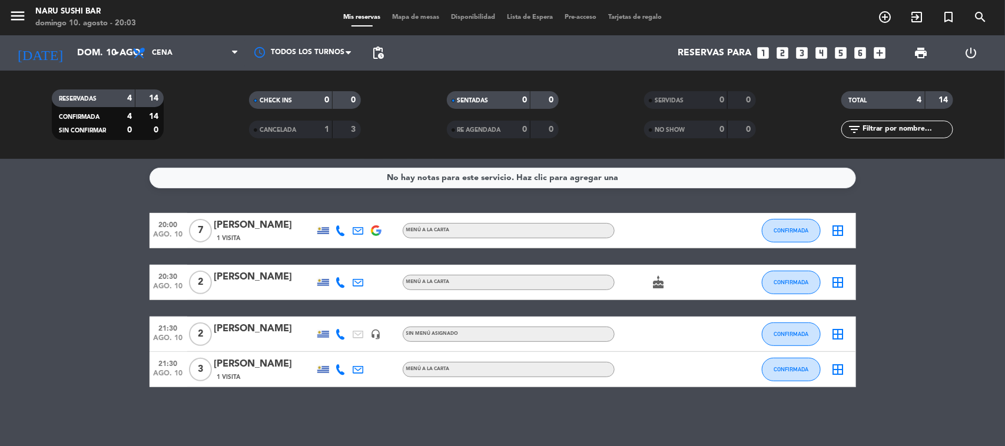
click at [38, 28] on div "domingo 10. agosto - 20:03" at bounding box center [85, 24] width 101 height 12
click at [71, 50] on input "dom. 10 ago." at bounding box center [133, 53] width 124 height 23
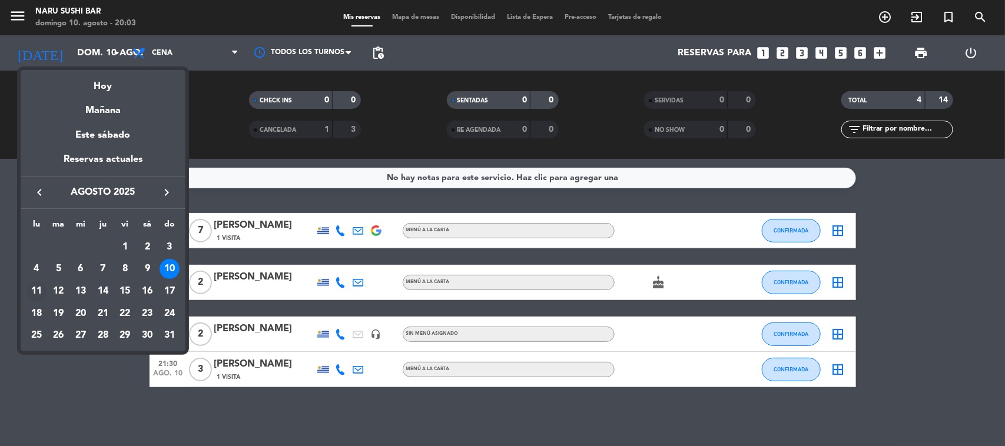
click at [32, 292] on div "11" at bounding box center [37, 291] width 20 height 20
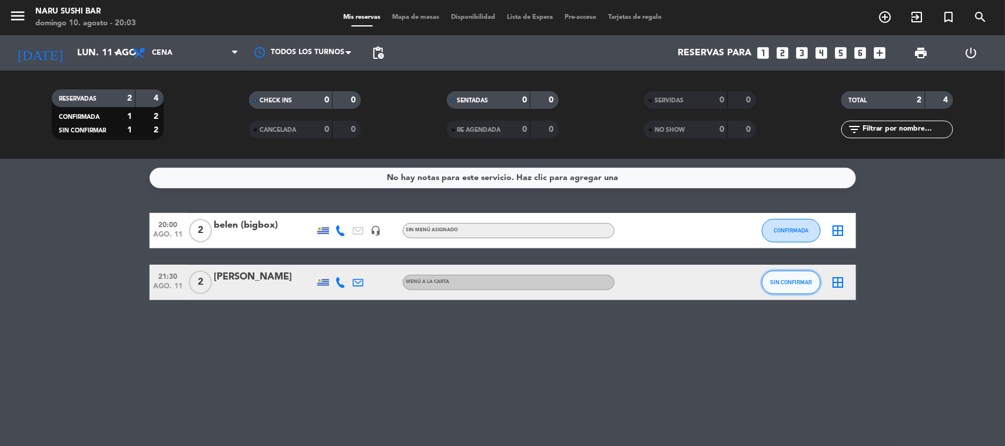
click at [763, 289] on button "SIN CONFIRMAR" at bounding box center [791, 283] width 59 height 24
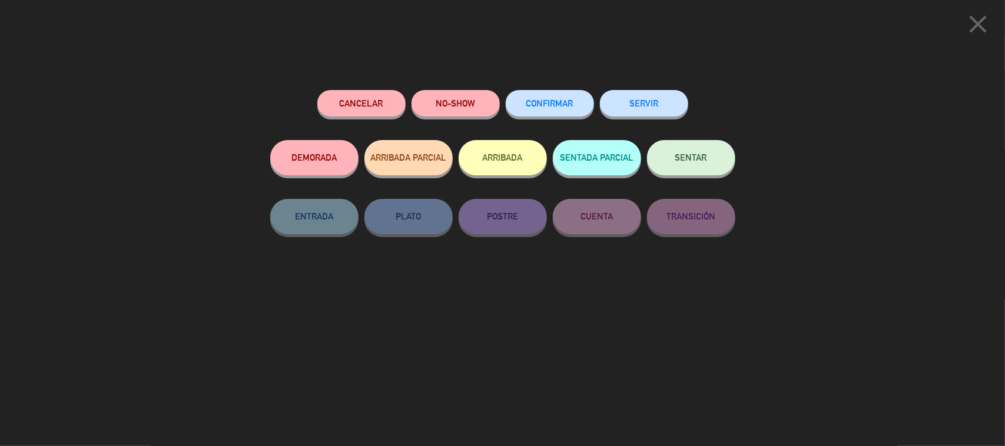
click at [536, 98] on button "CONFIRMAR" at bounding box center [550, 103] width 88 height 27
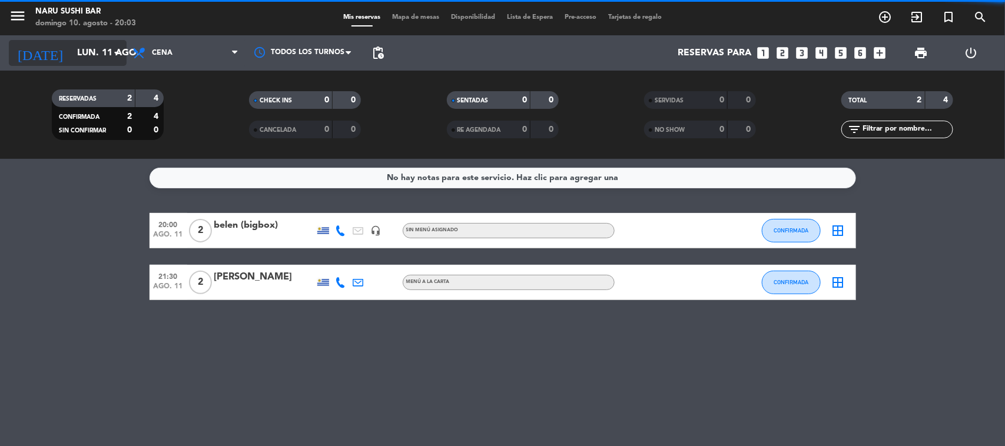
click at [71, 60] on input "lun. 11 ago." at bounding box center [133, 53] width 124 height 23
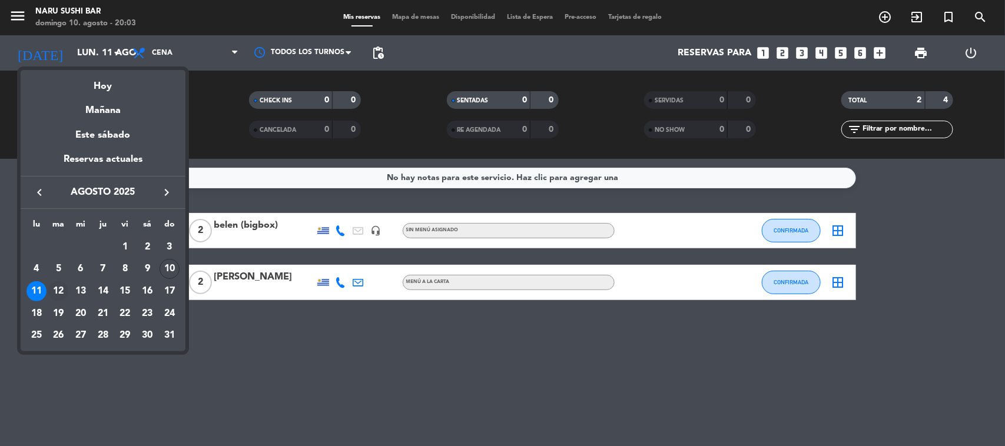
click at [60, 290] on div "12" at bounding box center [58, 291] width 20 height 20
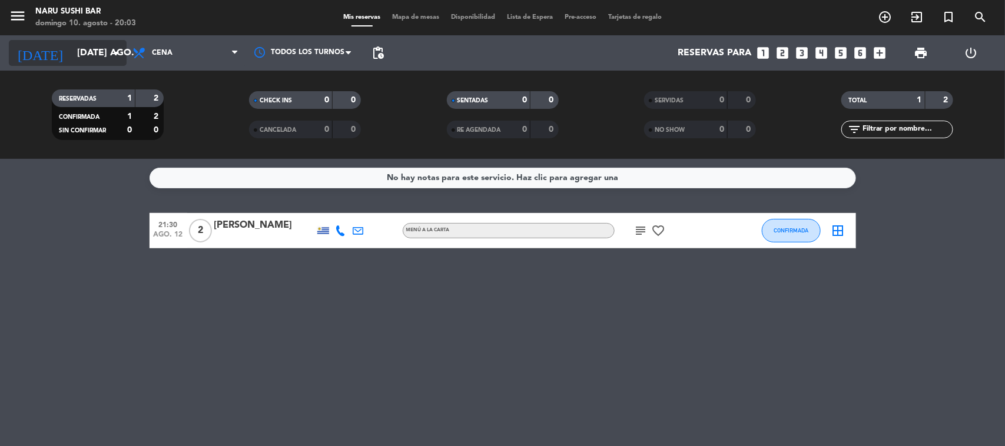
click at [100, 45] on input "[DATE] ago." at bounding box center [133, 53] width 124 height 23
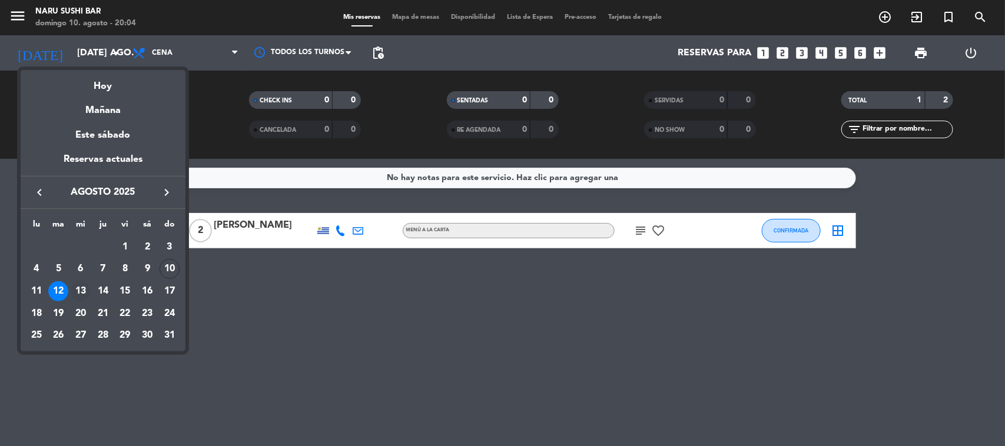
click at [82, 292] on div "13" at bounding box center [81, 291] width 20 height 20
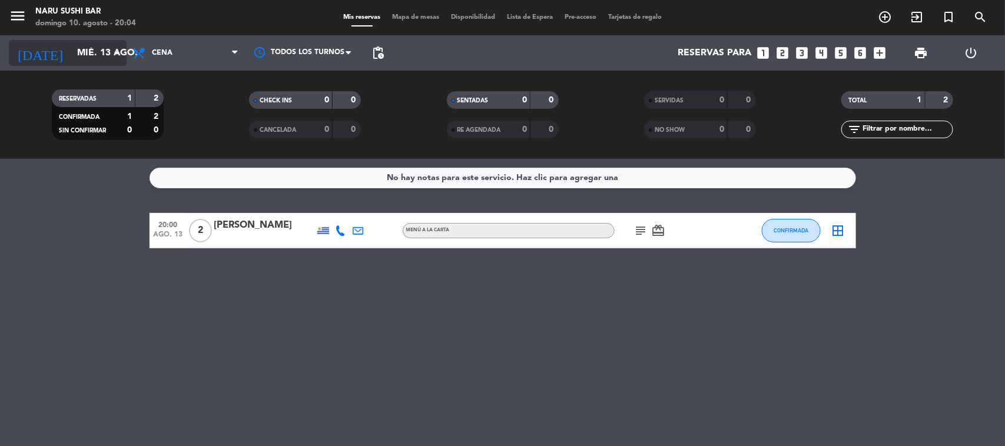
click at [71, 56] on input "mié. 13 ago." at bounding box center [133, 53] width 124 height 23
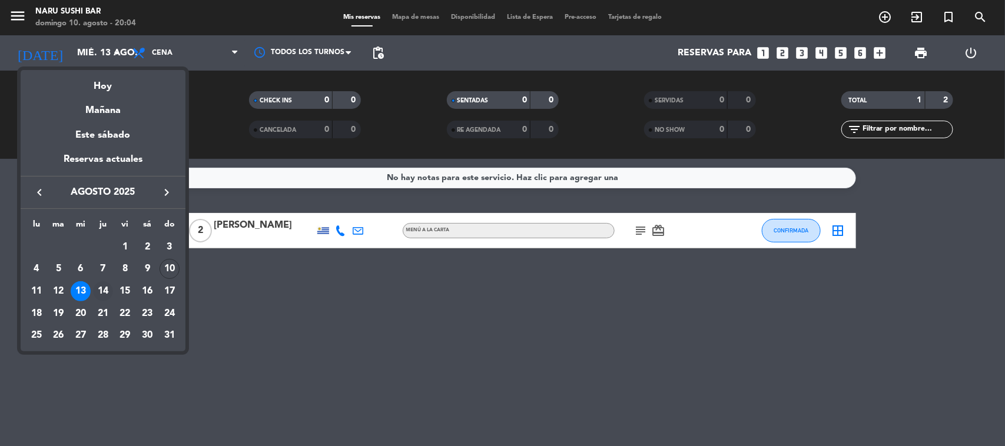
click at [105, 292] on div "14" at bounding box center [103, 291] width 20 height 20
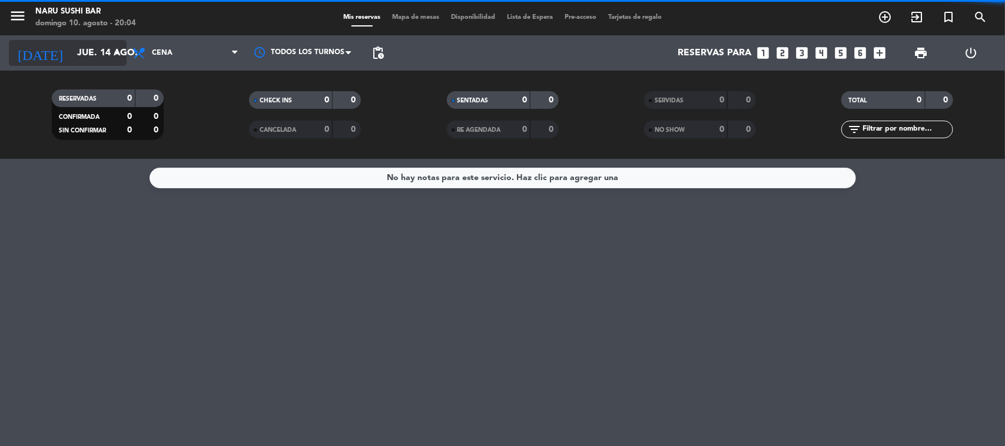
click at [106, 51] on input "jue. 14 ago." at bounding box center [133, 53] width 124 height 23
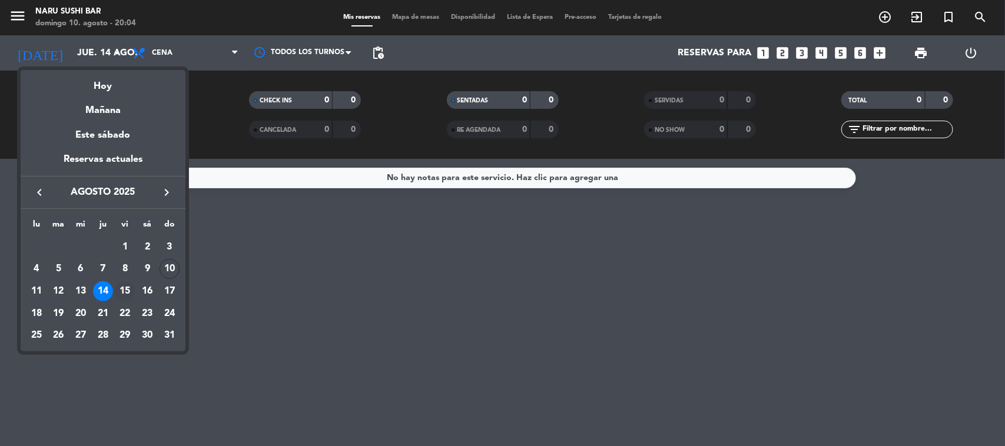
click at [119, 290] on div "15" at bounding box center [125, 291] width 20 height 20
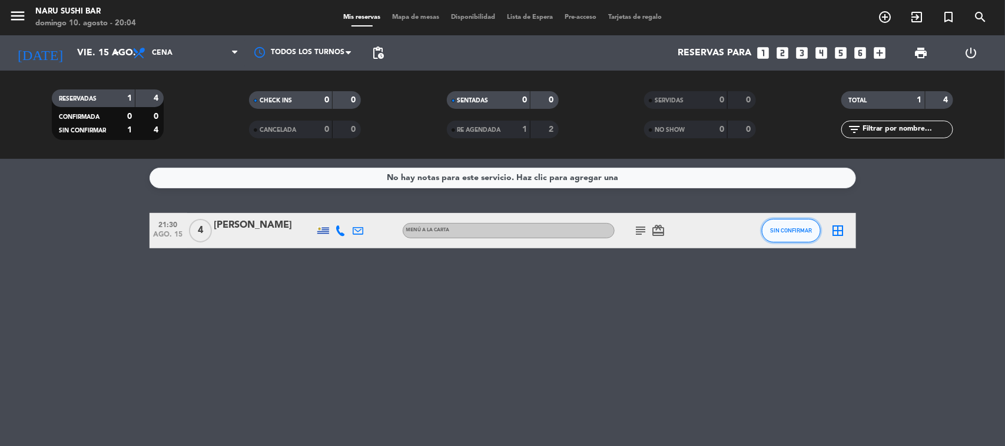
click at [790, 237] on button "SIN CONFIRMAR" at bounding box center [791, 231] width 59 height 24
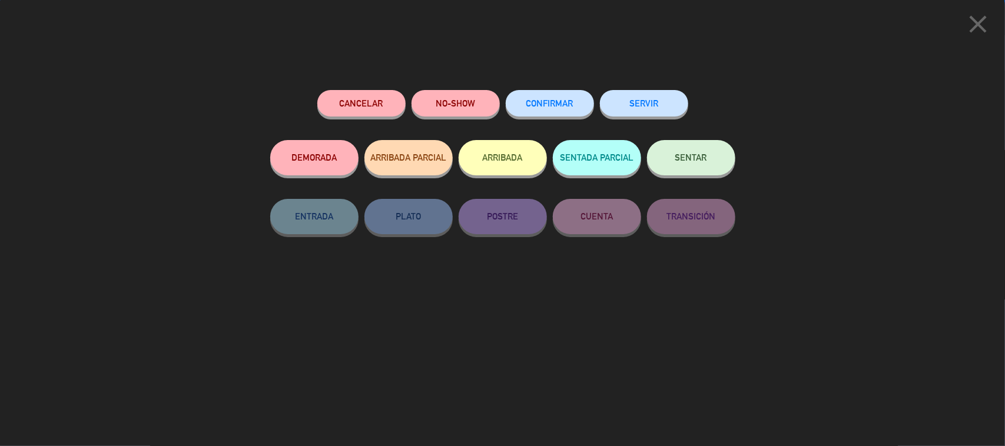
drag, startPoint x: 555, startPoint y: 99, endPoint x: 509, endPoint y: 168, distance: 83.0
click at [555, 98] on button "CONFIRMAR" at bounding box center [550, 103] width 88 height 27
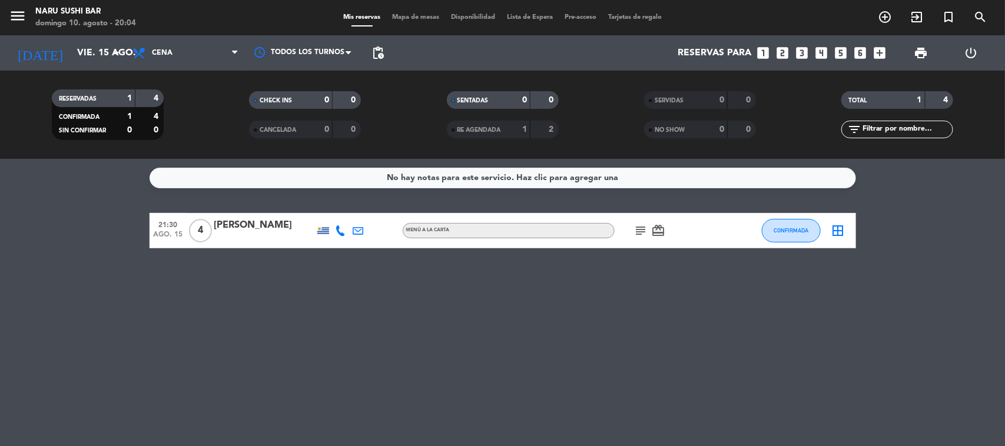
click at [640, 233] on icon "subject" at bounding box center [641, 231] width 14 height 14
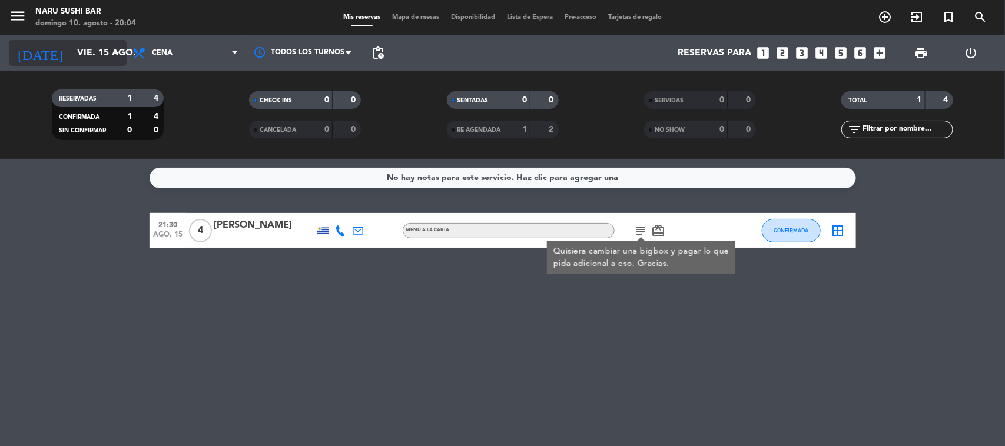
click at [82, 65] on div "[DATE] vie. 15 ago. arrow_drop_down" at bounding box center [68, 53] width 118 height 26
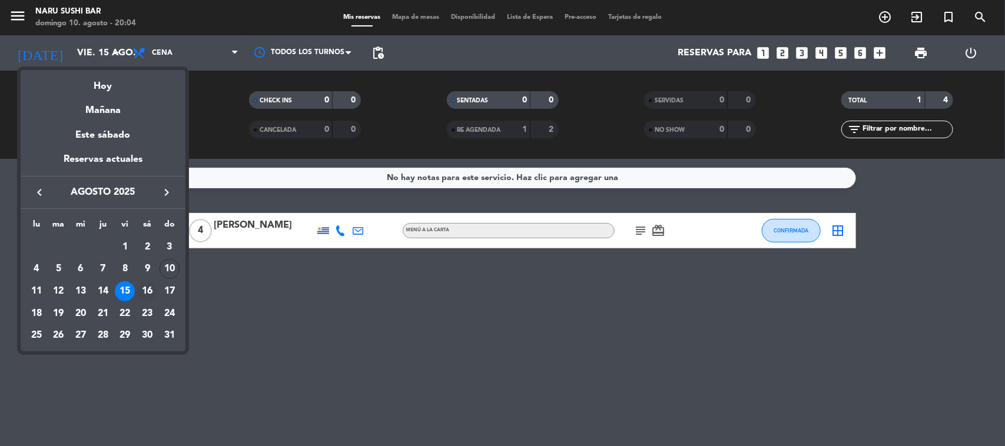
click at [154, 289] on div "16" at bounding box center [147, 291] width 20 height 20
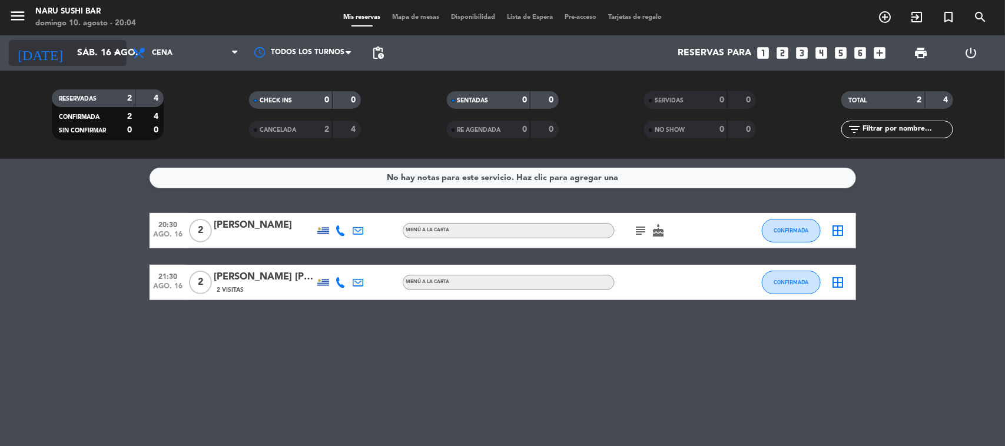
click at [71, 54] on input "sáb. 16 ago." at bounding box center [133, 53] width 124 height 23
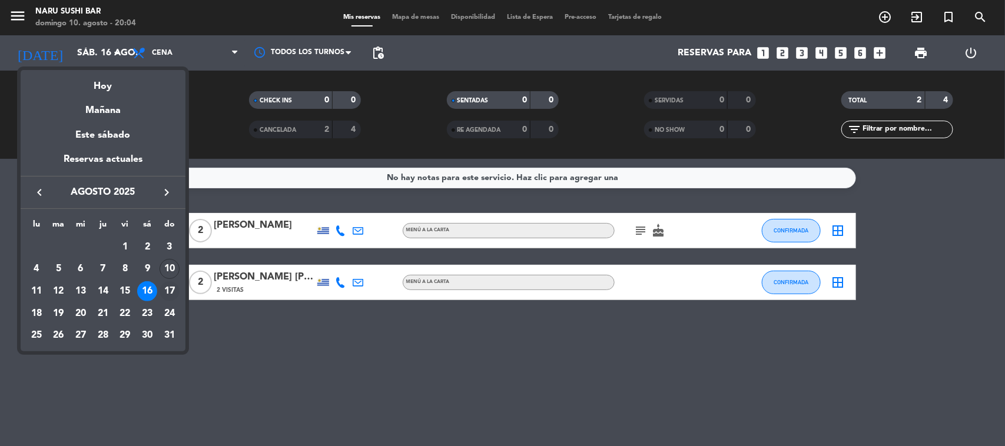
click at [168, 286] on div "17" at bounding box center [170, 291] width 20 height 20
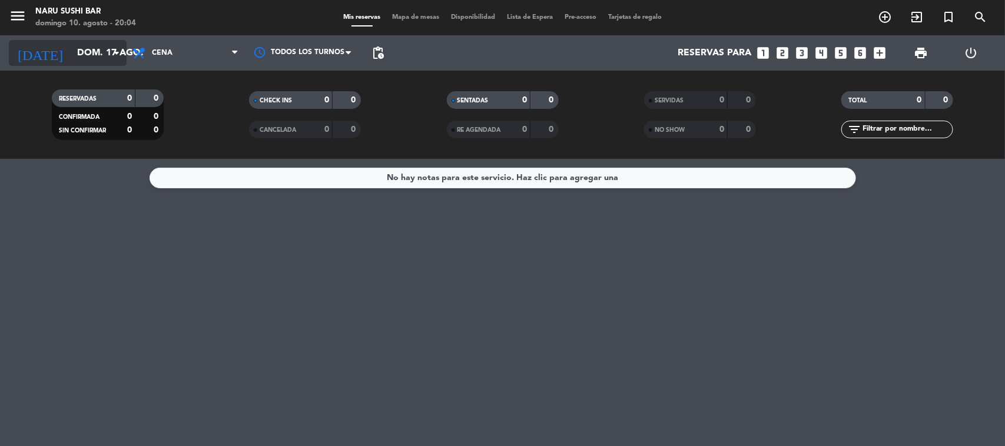
click at [71, 51] on input "dom. 17 ago." at bounding box center [133, 53] width 124 height 23
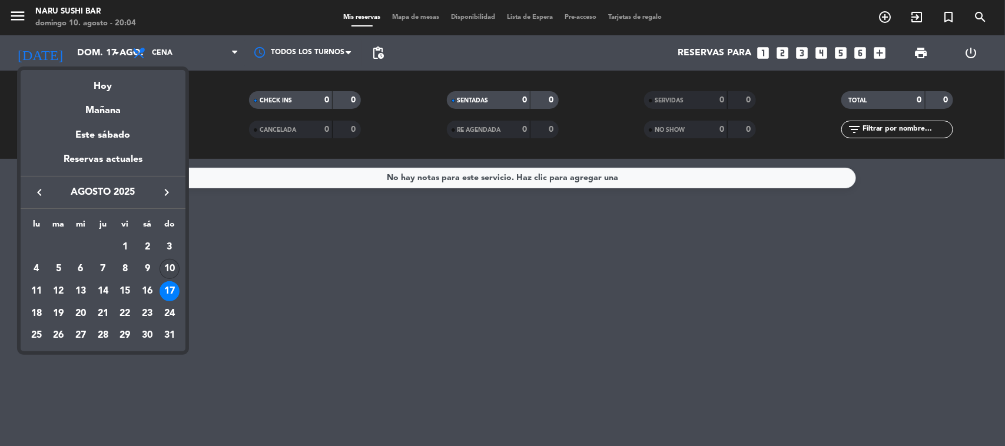
click at [168, 264] on div "10" at bounding box center [170, 269] width 20 height 20
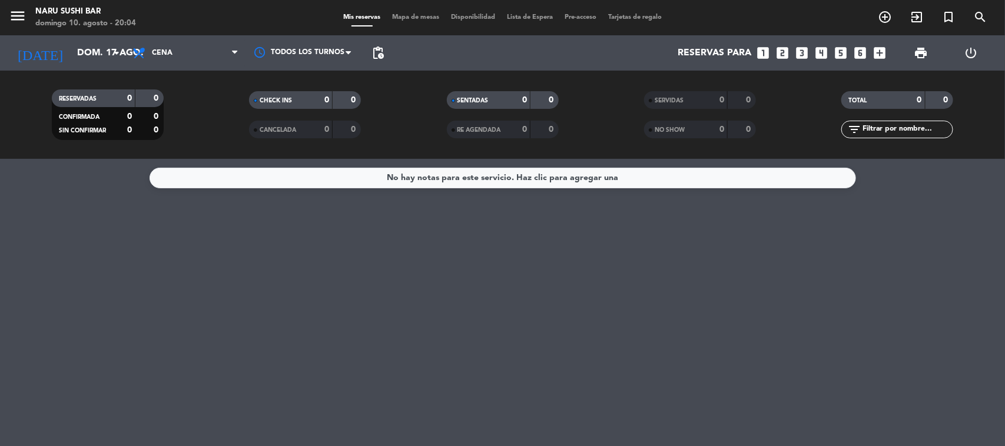
type input "dom. 10 ago."
